Goal: Navigation & Orientation: Find specific page/section

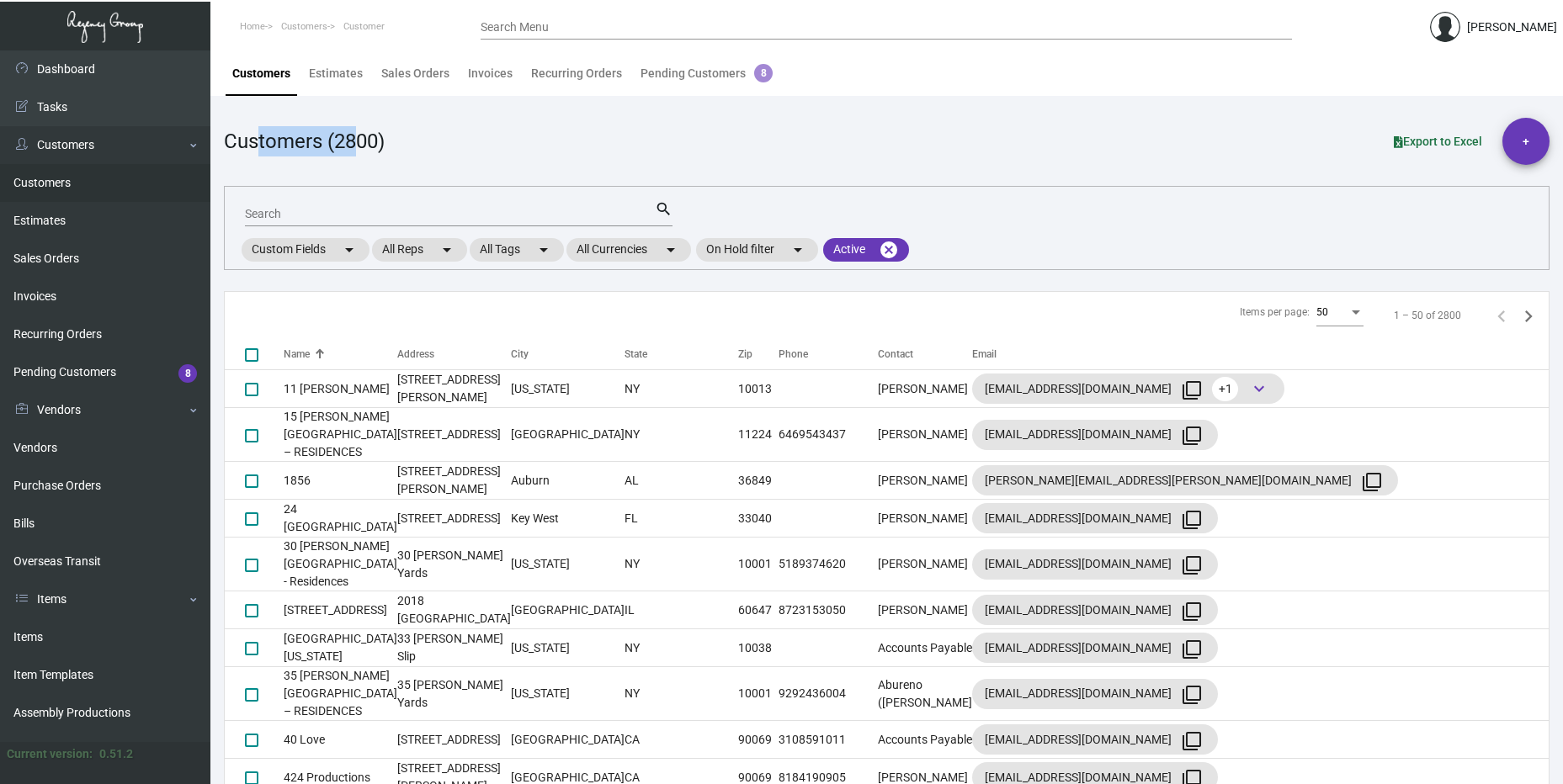
drag, startPoint x: 360, startPoint y: 129, endPoint x: 259, endPoint y: 136, distance: 101.2
click at [259, 136] on div "Customers (2800)" at bounding box center [304, 141] width 160 height 30
click at [257, 136] on div "Customers (2800)" at bounding box center [304, 141] width 160 height 30
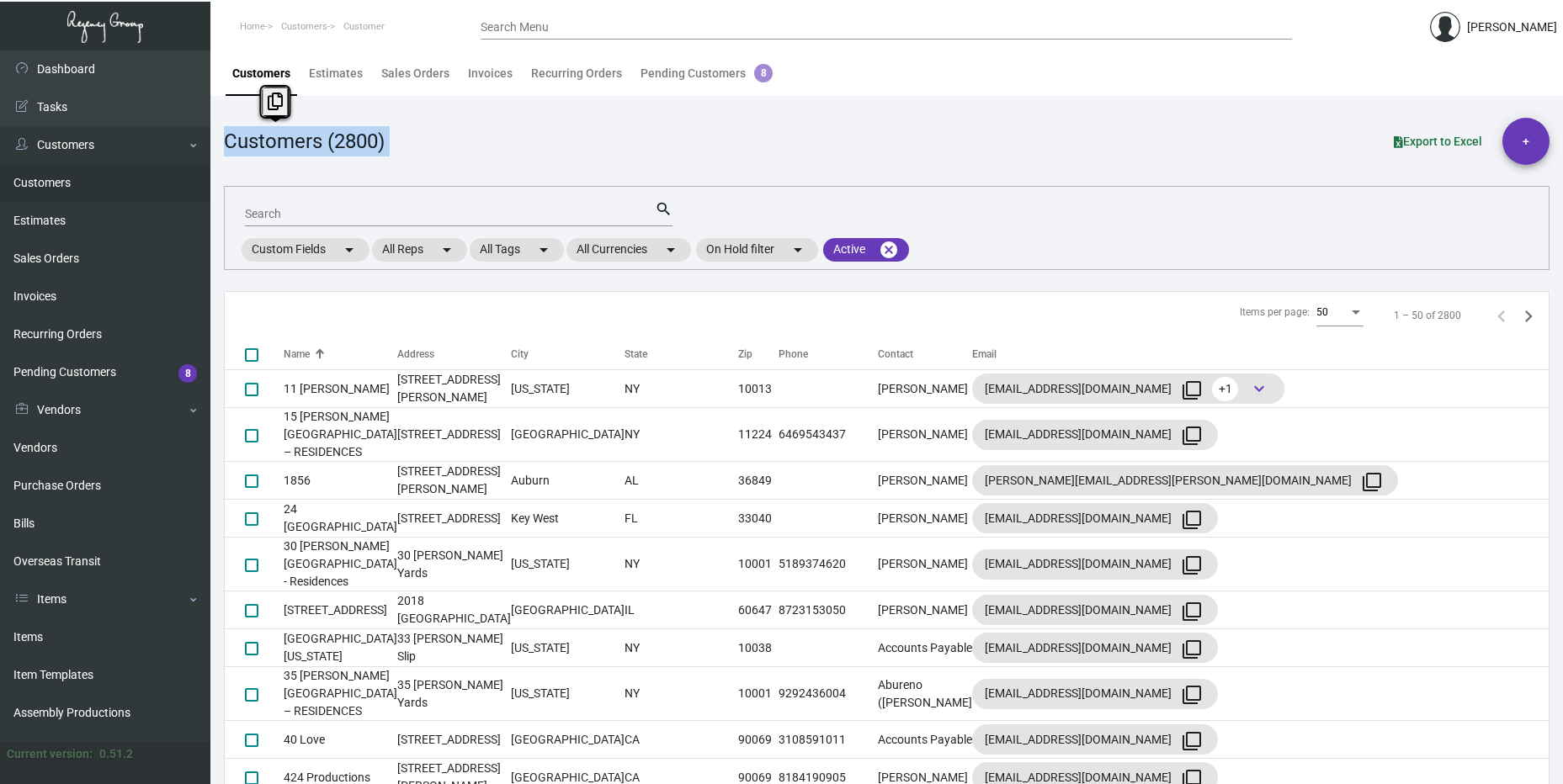
click at [250, 137] on div "Customers (2800)" at bounding box center [304, 141] width 160 height 30
drag, startPoint x: 247, startPoint y: 140, endPoint x: 385, endPoint y: 147, distance: 138.2
click at [384, 147] on div "Customers (2800)" at bounding box center [304, 141] width 160 height 30
click at [384, 145] on div "Customers (2800)" at bounding box center [304, 141] width 160 height 30
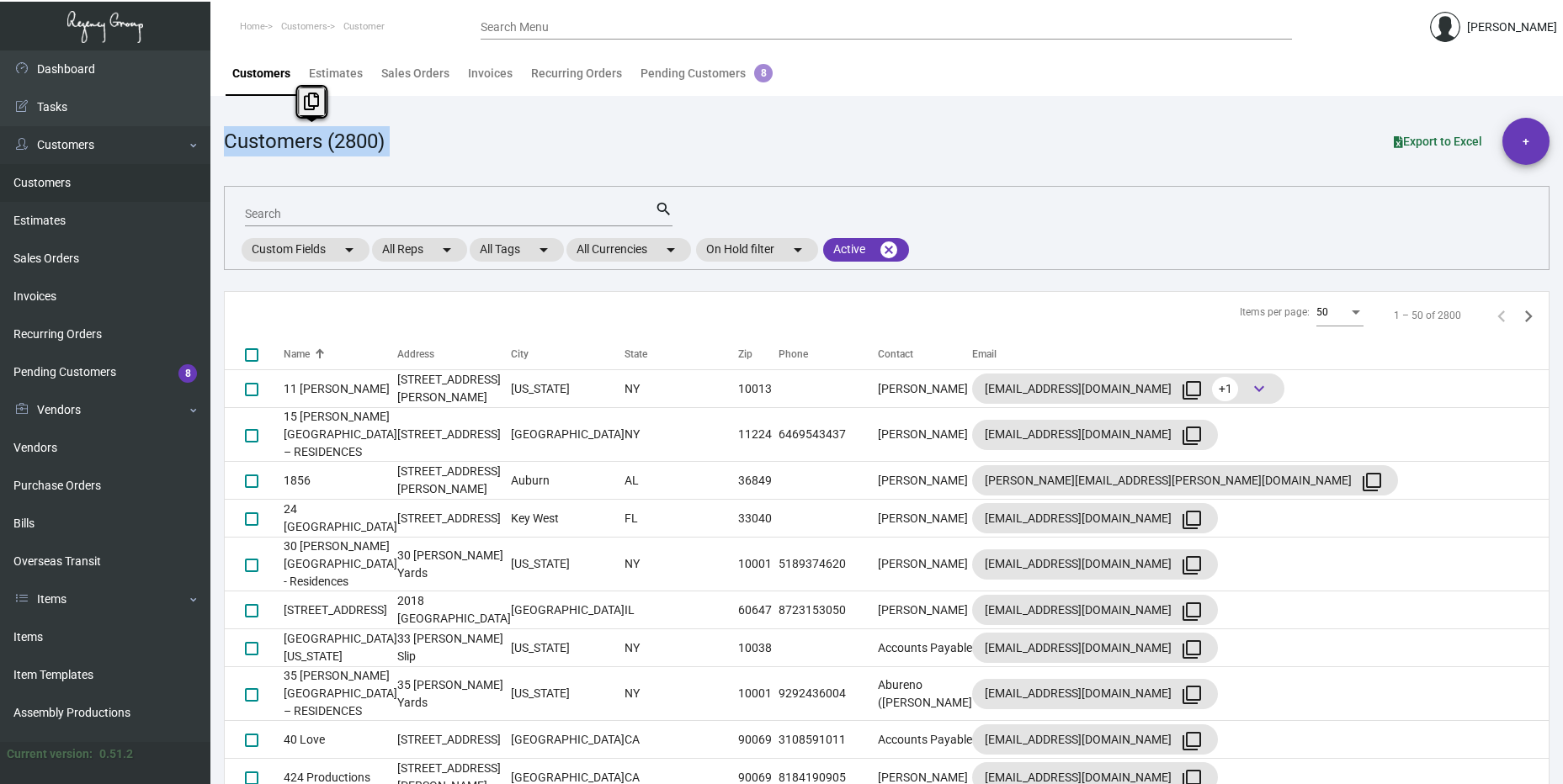
click at [383, 145] on div "Customers (2800)" at bounding box center [304, 141] width 160 height 30
click at [323, 138] on div "Customers (2800)" at bounding box center [304, 141] width 160 height 30
click at [319, 138] on div "Customers (2800)" at bounding box center [304, 141] width 160 height 30
click at [303, 137] on div "Customers (2800)" at bounding box center [304, 141] width 160 height 30
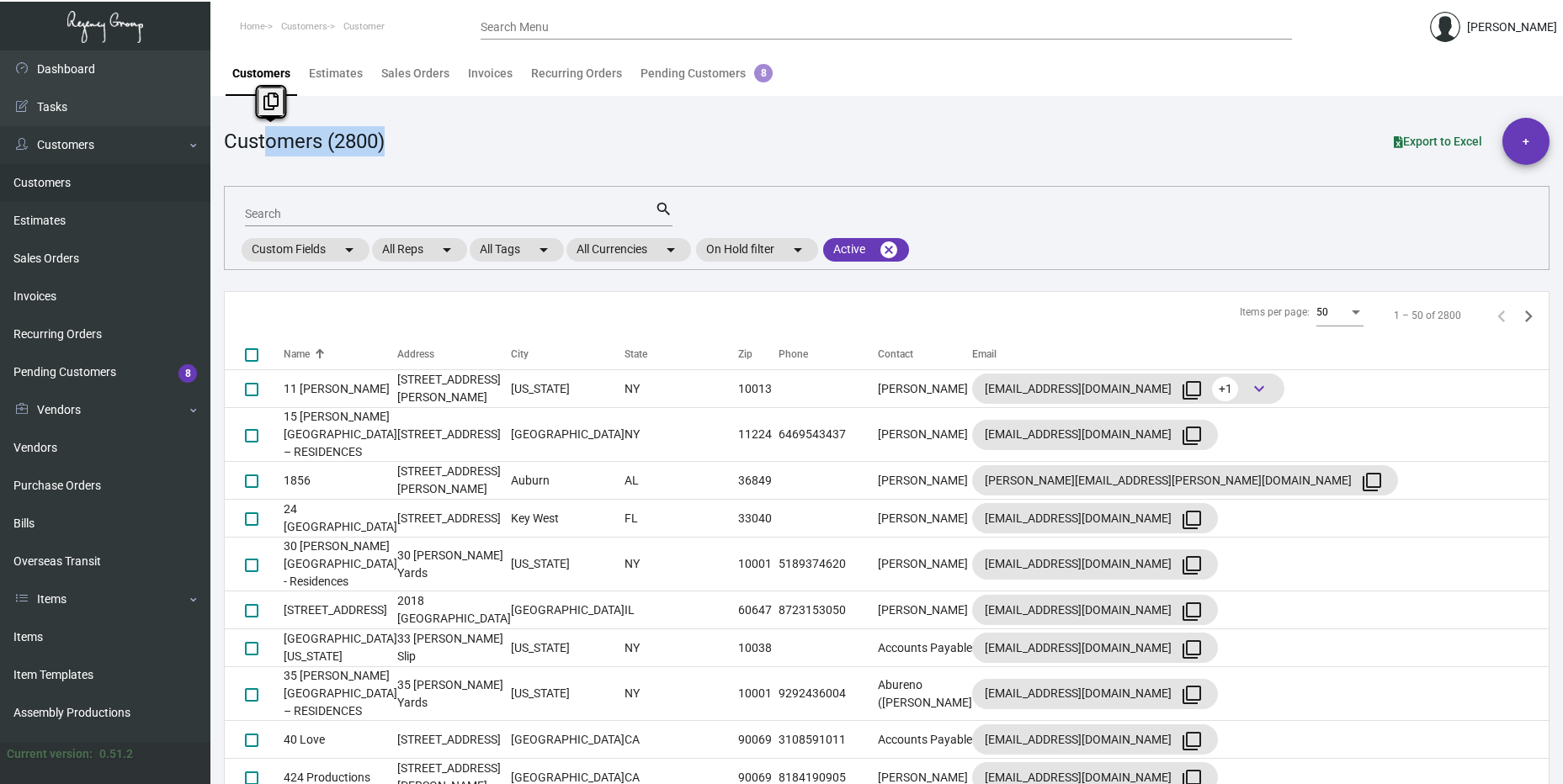
drag, startPoint x: 284, startPoint y: 152, endPoint x: 431, endPoint y: 164, distance: 147.5
click at [431, 164] on div "Customers (2800) Export to Excel +" at bounding box center [886, 141] width 1325 height 47
click at [342, 142] on div "Customers (2800)" at bounding box center [304, 141] width 160 height 30
click at [340, 132] on div "Customers (2800)" at bounding box center [304, 141] width 160 height 30
click at [340, 133] on div "Customers (2800)" at bounding box center [304, 141] width 160 height 30
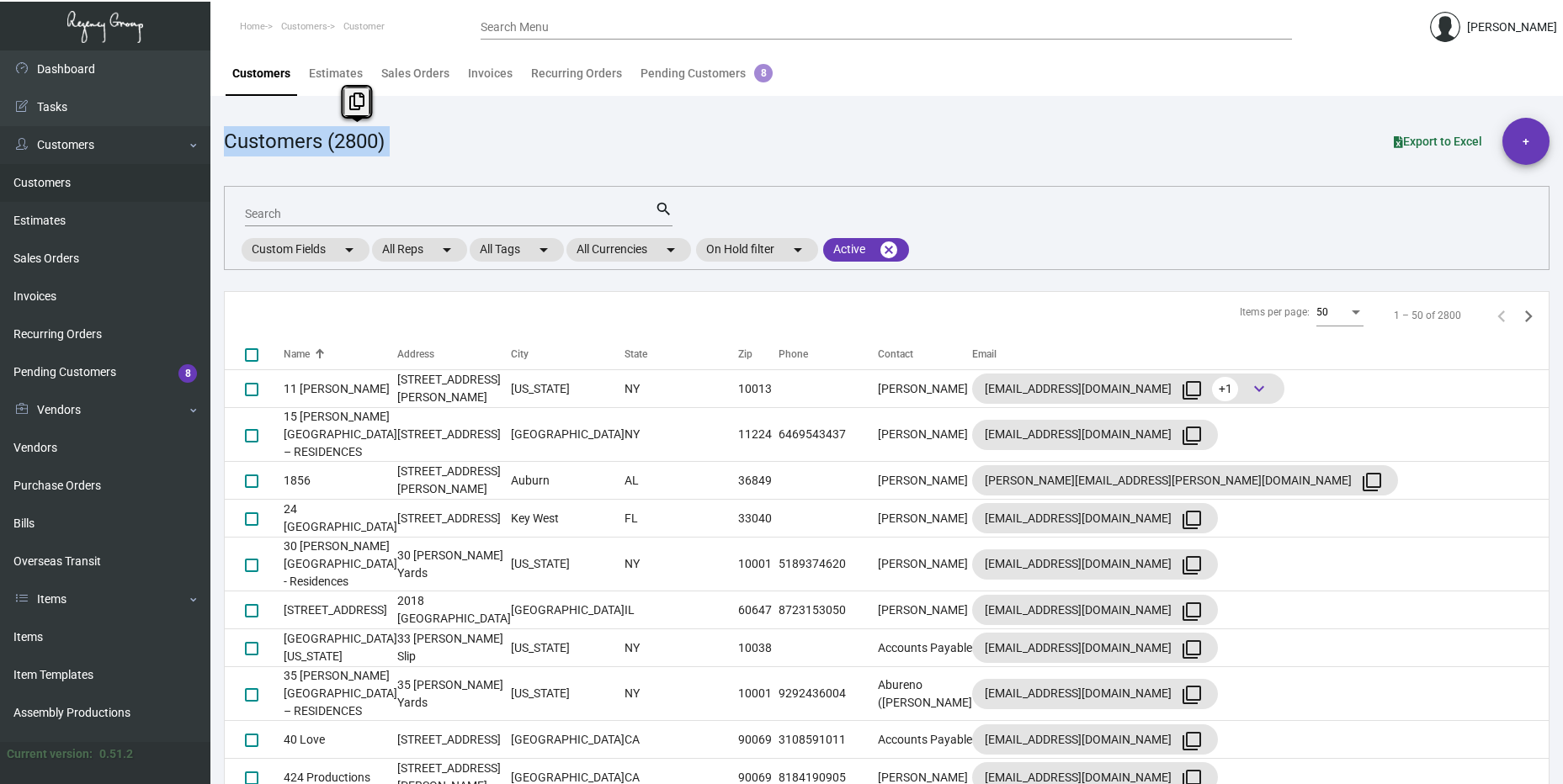
click at [337, 133] on div "Customers (2800)" at bounding box center [304, 141] width 160 height 30
click at [313, 140] on div "Customers (2800)" at bounding box center [304, 141] width 160 height 30
click at [968, 177] on app-customers-list "Customers (2800) Export to Excel + Search search Custom Fields arrow_drop_down …" at bounding box center [886, 457] width 1325 height 680
click at [15, 178] on link "Customers" at bounding box center [105, 183] width 210 height 38
click at [29, 205] on link "Estimates" at bounding box center [105, 220] width 210 height 38
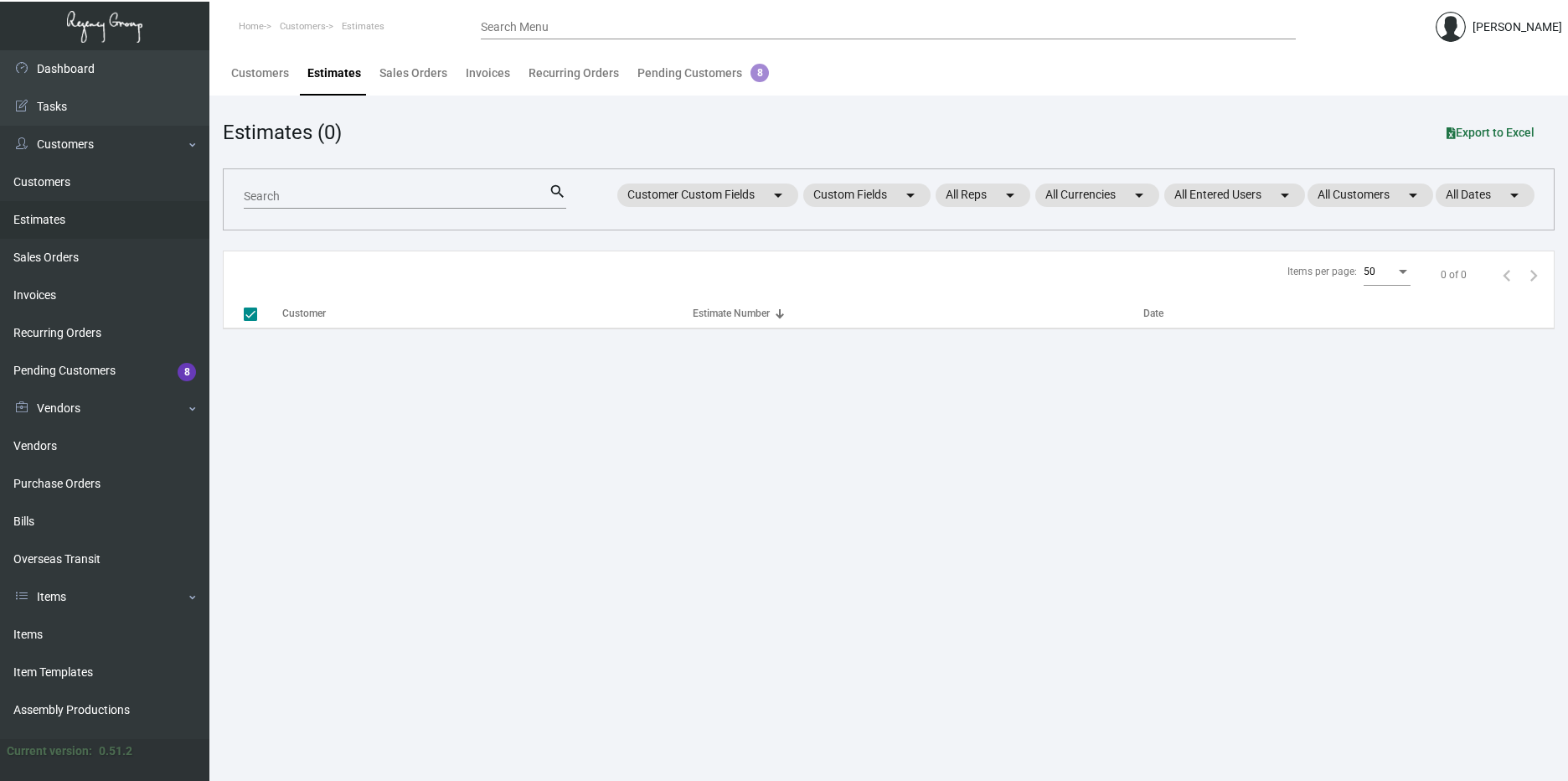
click at [27, 229] on link "Estimates" at bounding box center [104, 220] width 209 height 38
checkbox input "false"
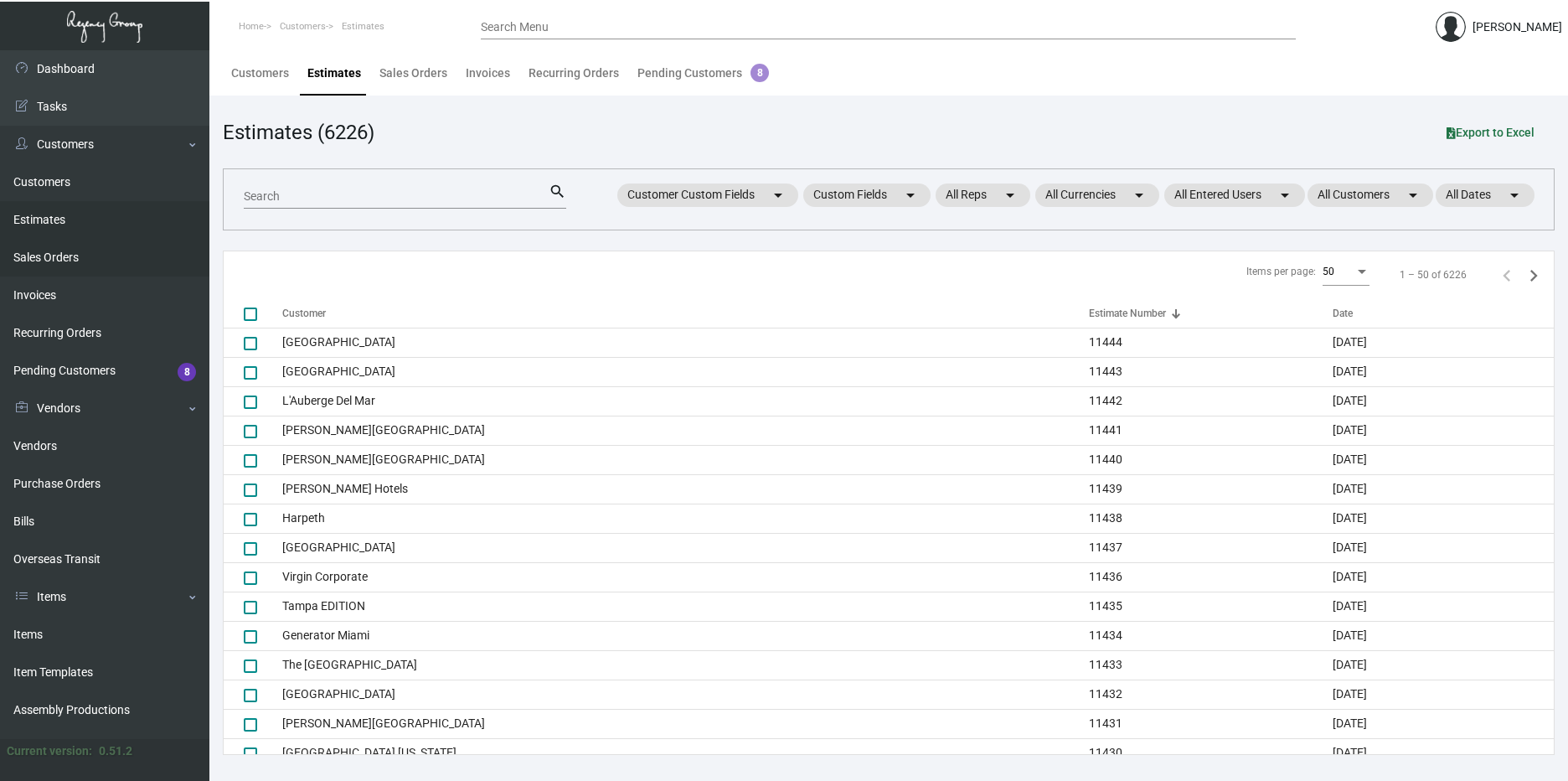
click at [27, 247] on link "Sales Orders" at bounding box center [104, 258] width 209 height 38
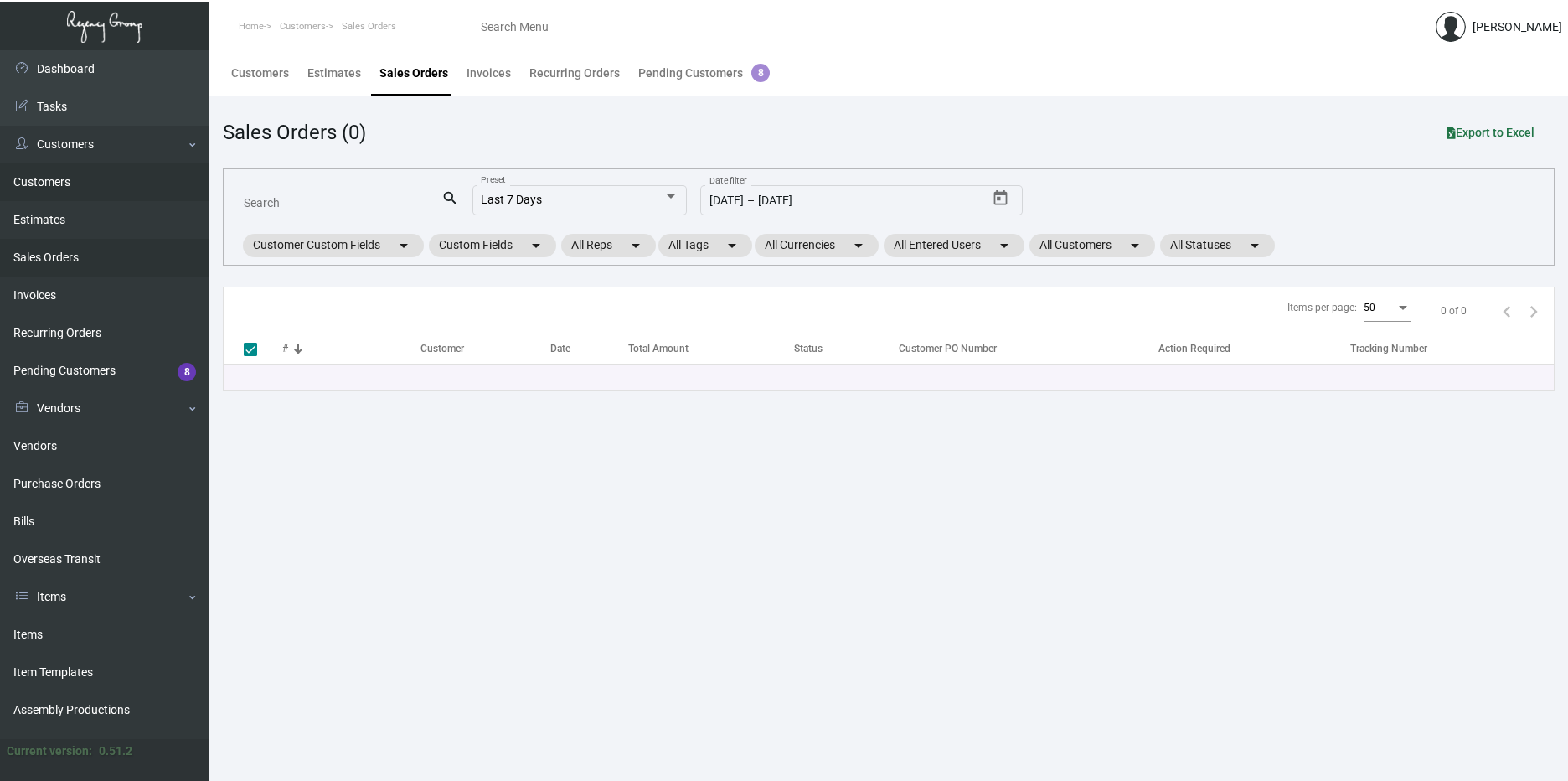
click at [37, 195] on link "Customers" at bounding box center [104, 182] width 209 height 38
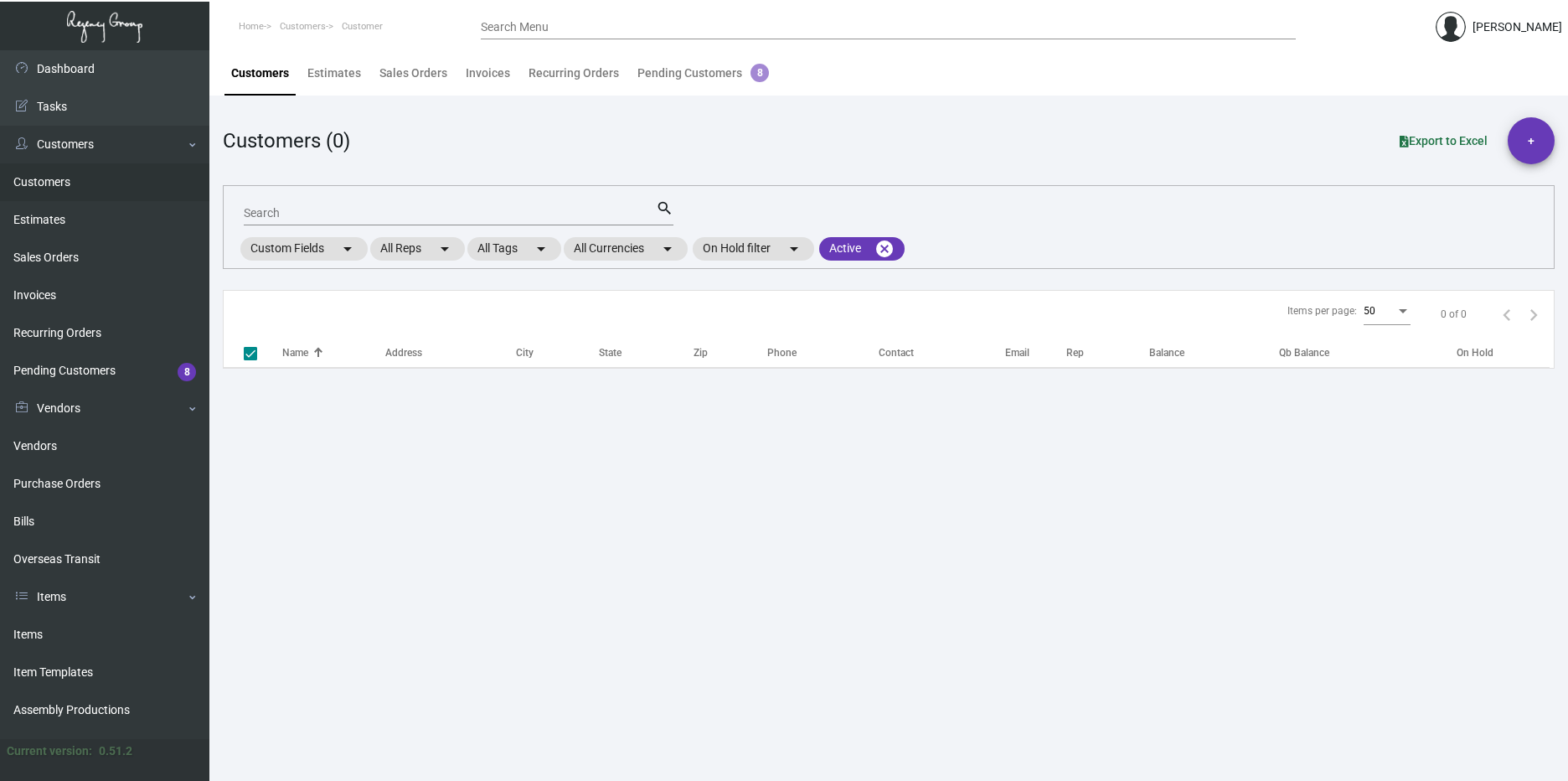
checkbox input "false"
